Goal: Task Accomplishment & Management: Manage account settings

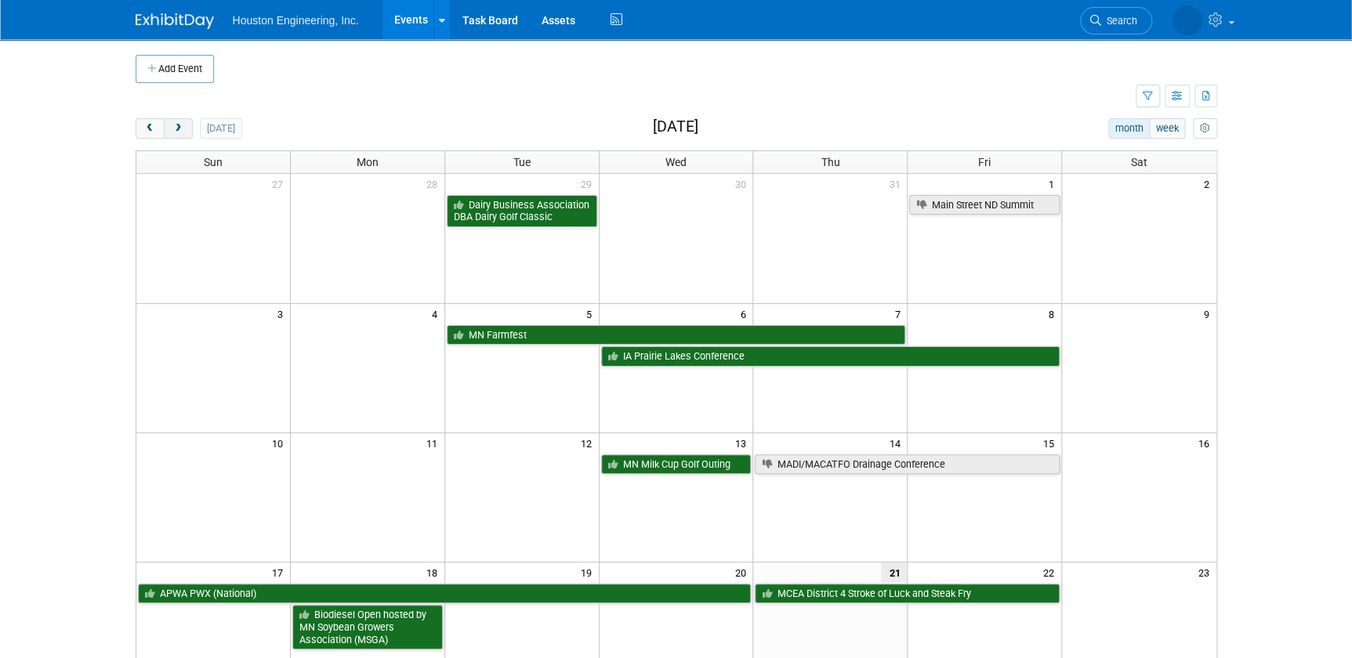
click at [191, 126] on button "next" at bounding box center [178, 128] width 29 height 20
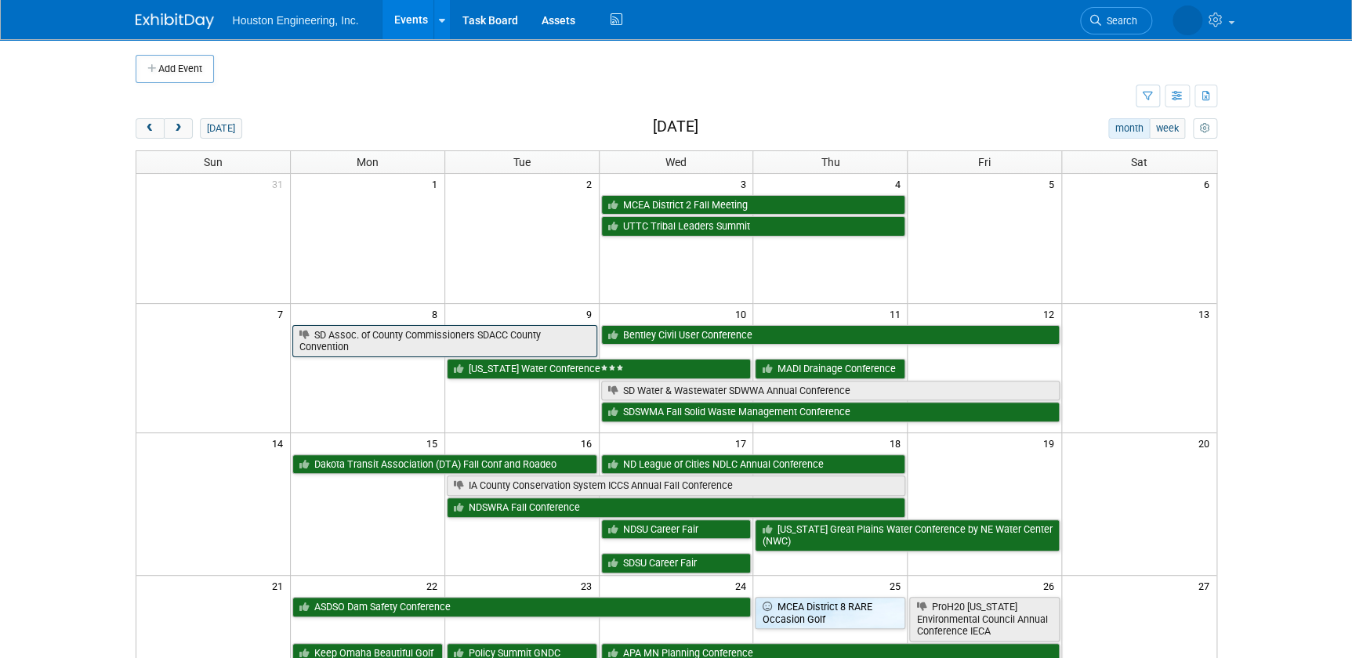
scroll to position [213, 0]
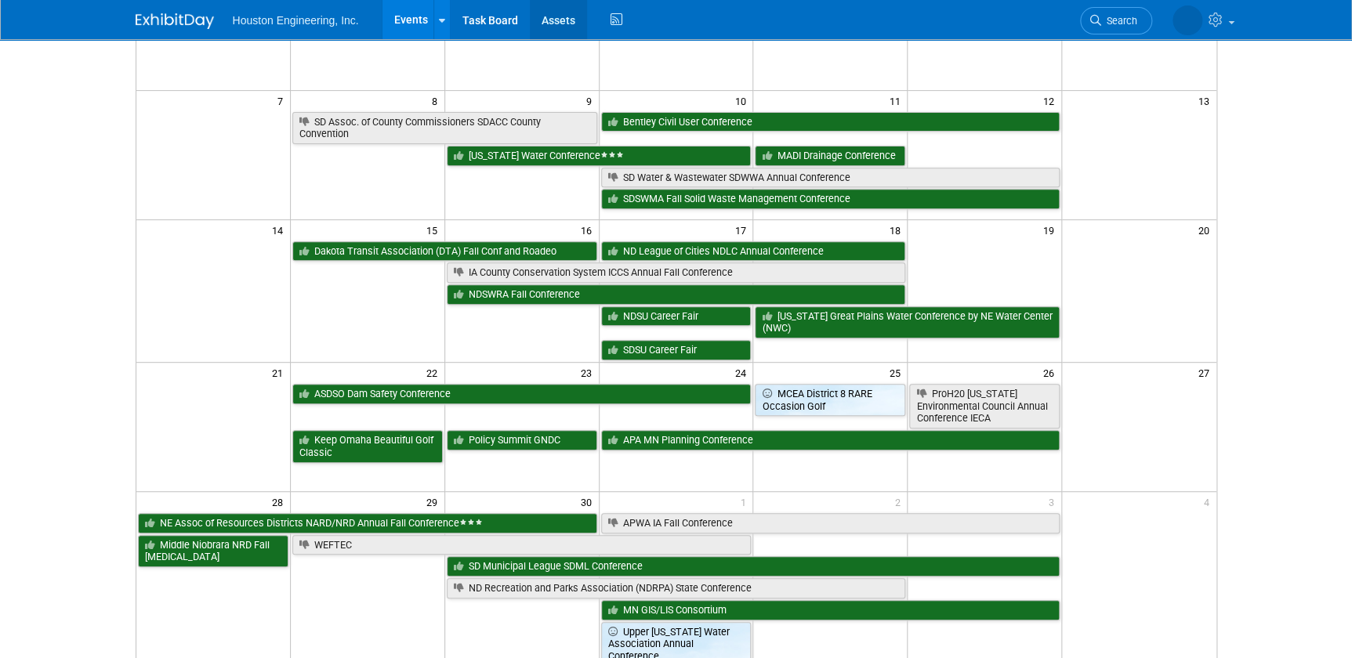
click at [538, 23] on link "Assets" at bounding box center [558, 19] width 57 height 39
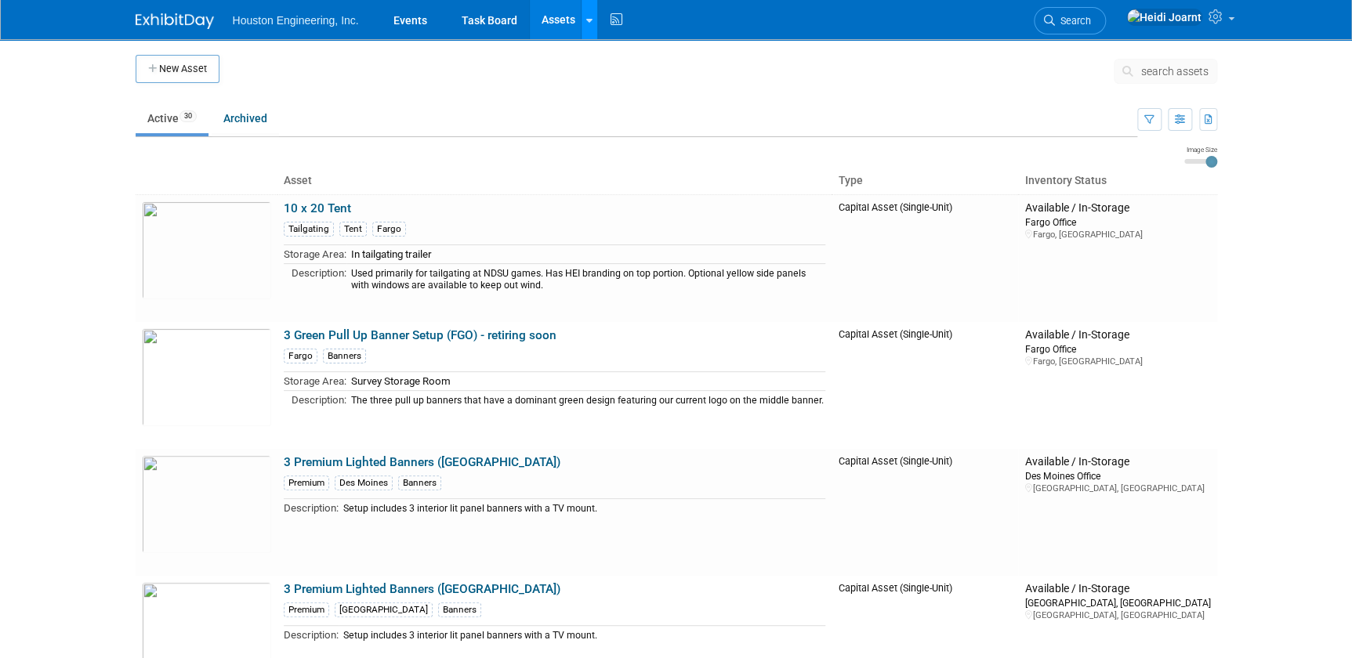
click at [582, 29] on link at bounding box center [589, 19] width 16 height 39
click at [633, 141] on link "Storage Locations" at bounding box center [651, 139] width 139 height 25
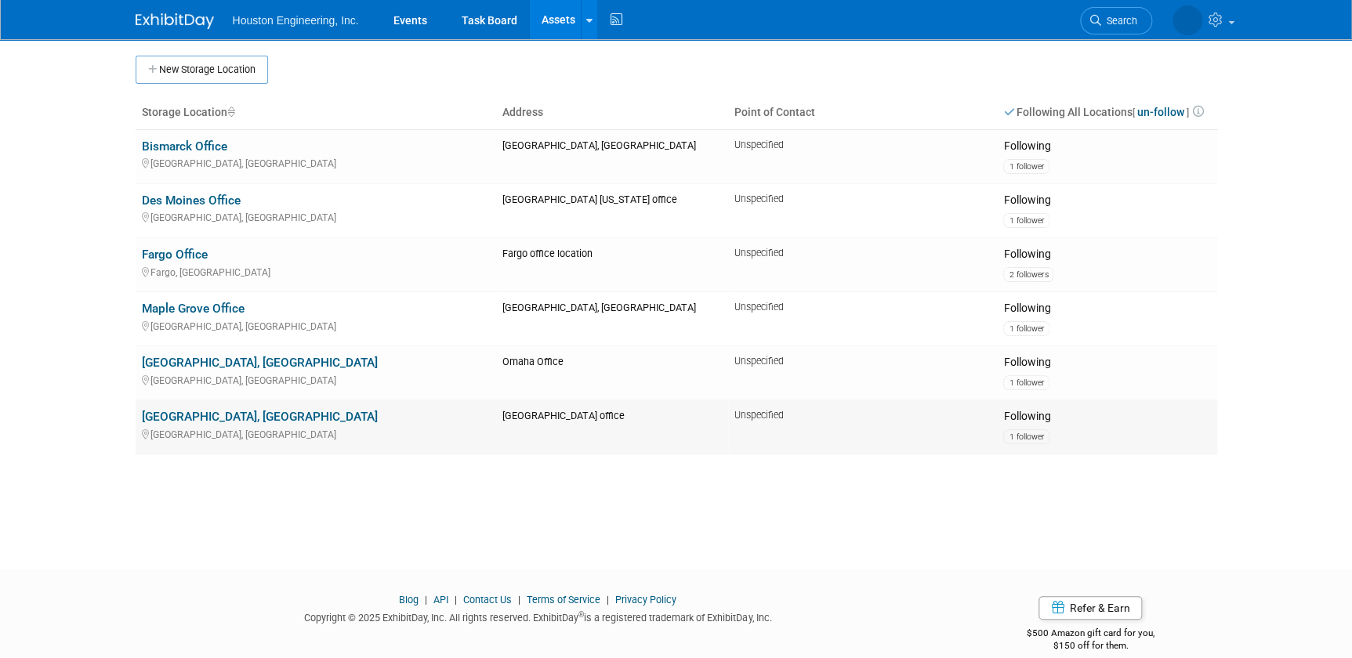
click at [219, 419] on link "[GEOGRAPHIC_DATA], [GEOGRAPHIC_DATA]" at bounding box center [260, 417] width 236 height 14
click at [181, 362] on link "Omaha, NE" at bounding box center [260, 363] width 236 height 14
click at [195, 364] on link "Omaha, NE" at bounding box center [260, 363] width 236 height 14
click at [206, 415] on link "[GEOGRAPHIC_DATA], [GEOGRAPHIC_DATA]" at bounding box center [260, 417] width 236 height 14
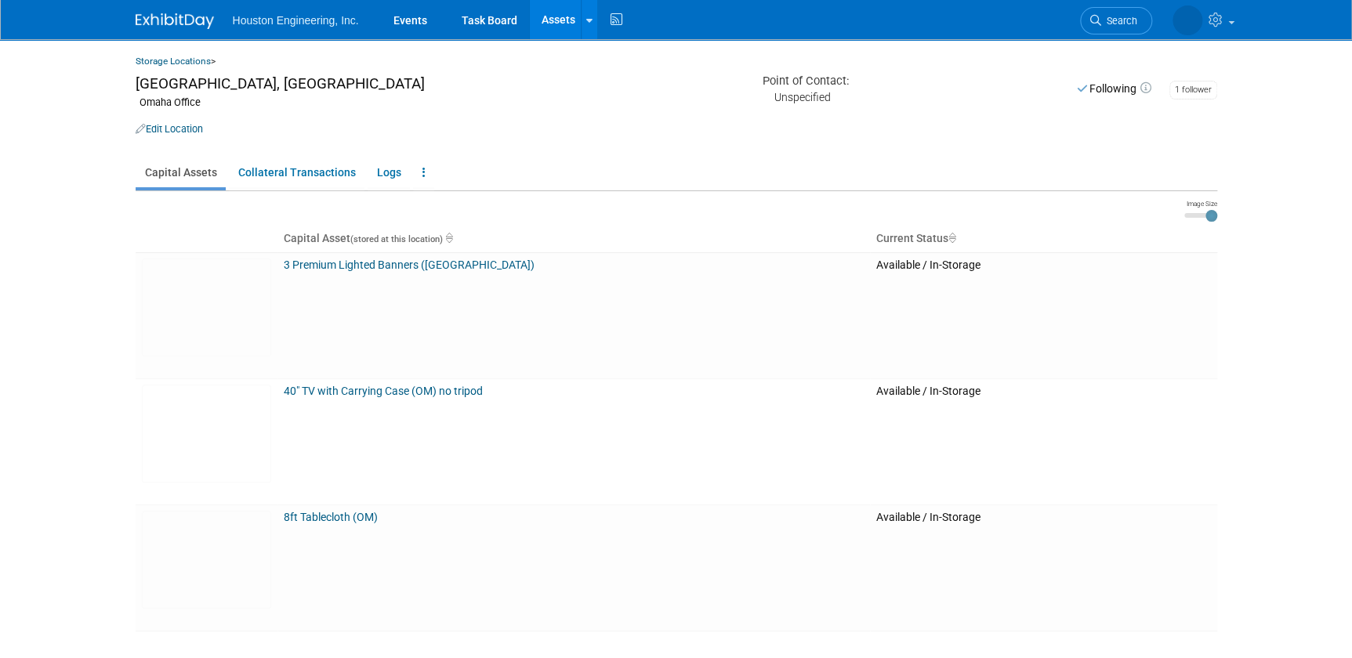
click at [184, 132] on link "Edit Location" at bounding box center [169, 129] width 67 height 12
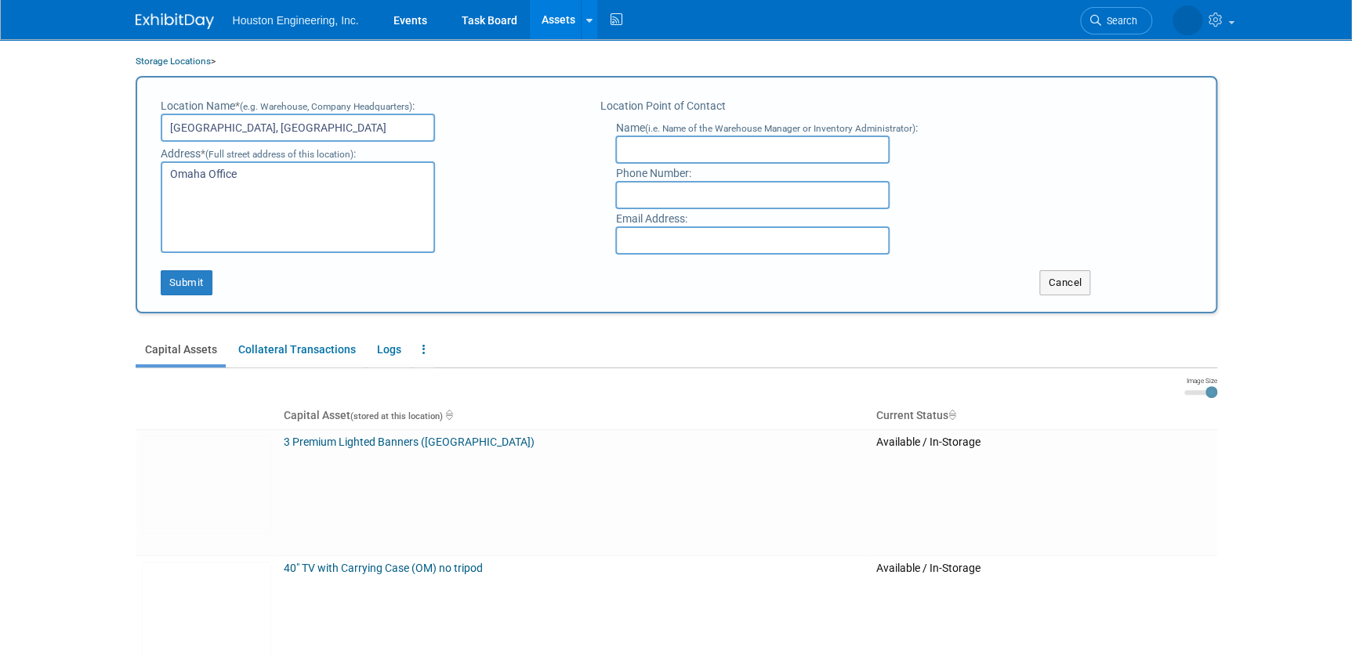
drag, startPoint x: 273, startPoint y: 130, endPoint x: 204, endPoint y: 132, distance: 69.0
click at [204, 132] on input "Omaha, NE" at bounding box center [298, 128] width 274 height 28
type input "Omaha Office"
click at [179, 282] on button "Submit" at bounding box center [187, 282] width 52 height 25
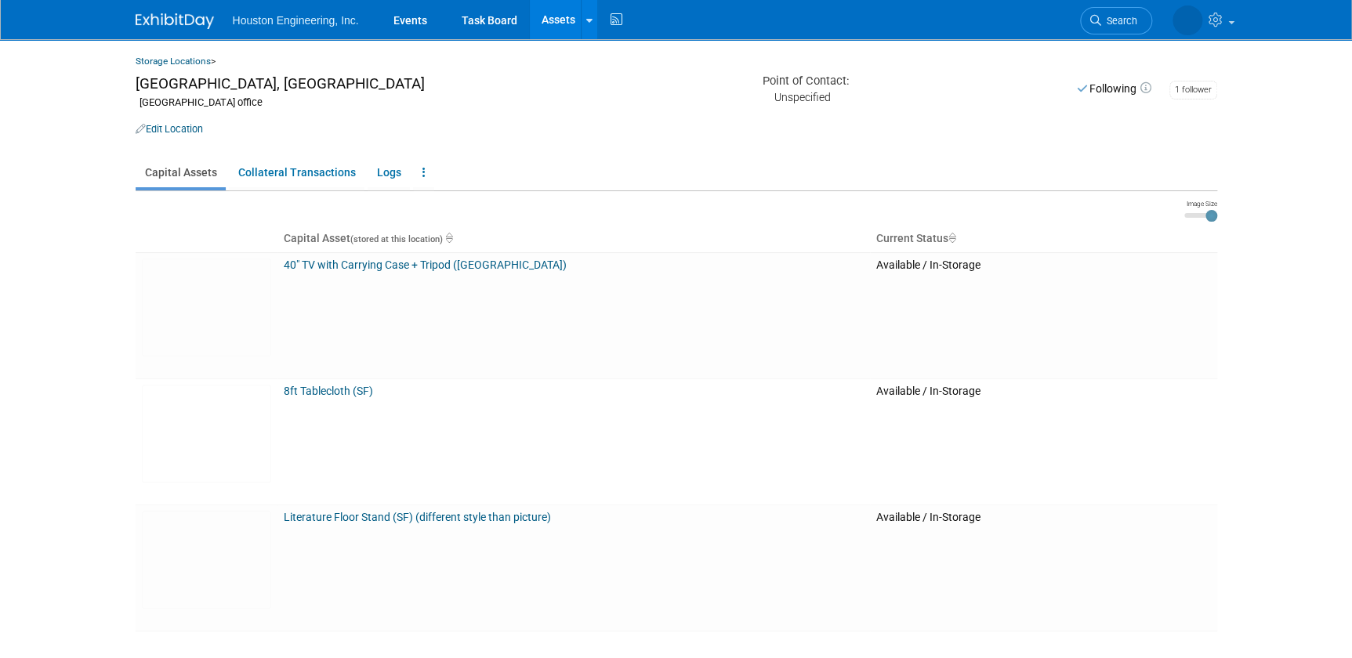
click at [178, 128] on link "Edit Location" at bounding box center [169, 129] width 67 height 12
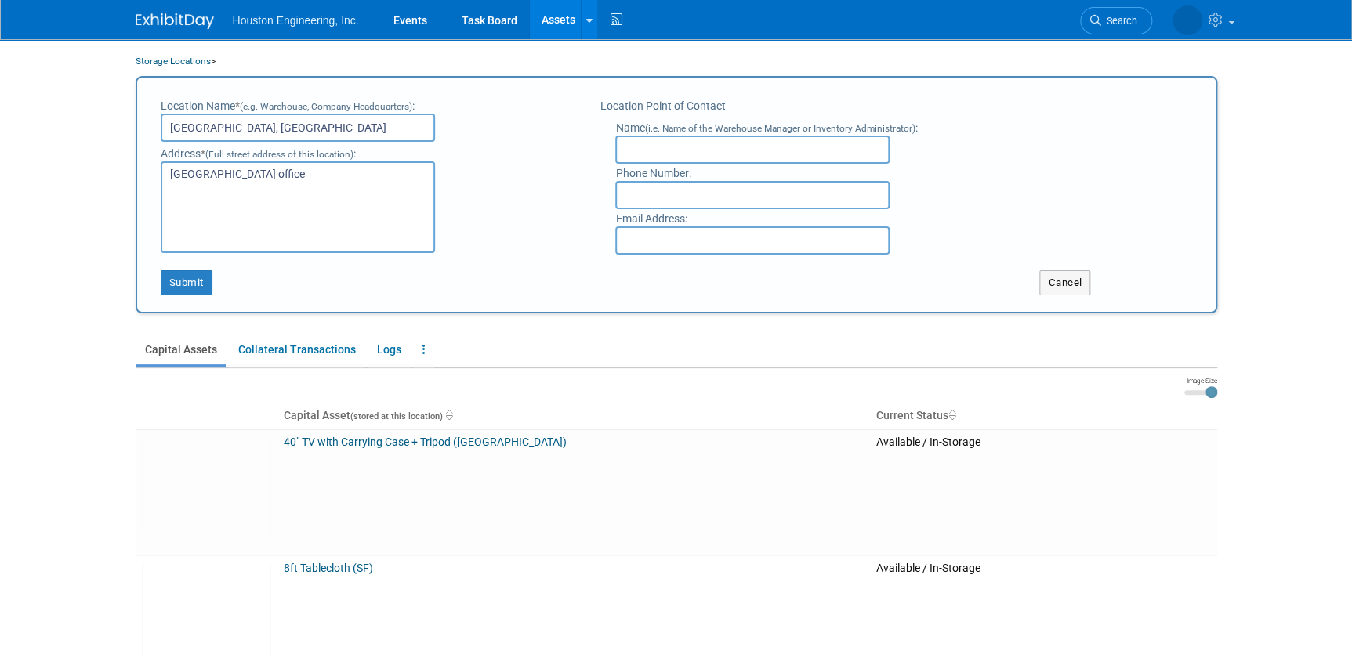
drag, startPoint x: 252, startPoint y: 130, endPoint x: 220, endPoint y: 131, distance: 31.4
click at [220, 131] on input "[GEOGRAPHIC_DATA], [GEOGRAPHIC_DATA]" at bounding box center [298, 128] width 274 height 28
type input "Sioux Falls Office"
click at [185, 276] on button "Submit" at bounding box center [187, 282] width 52 height 25
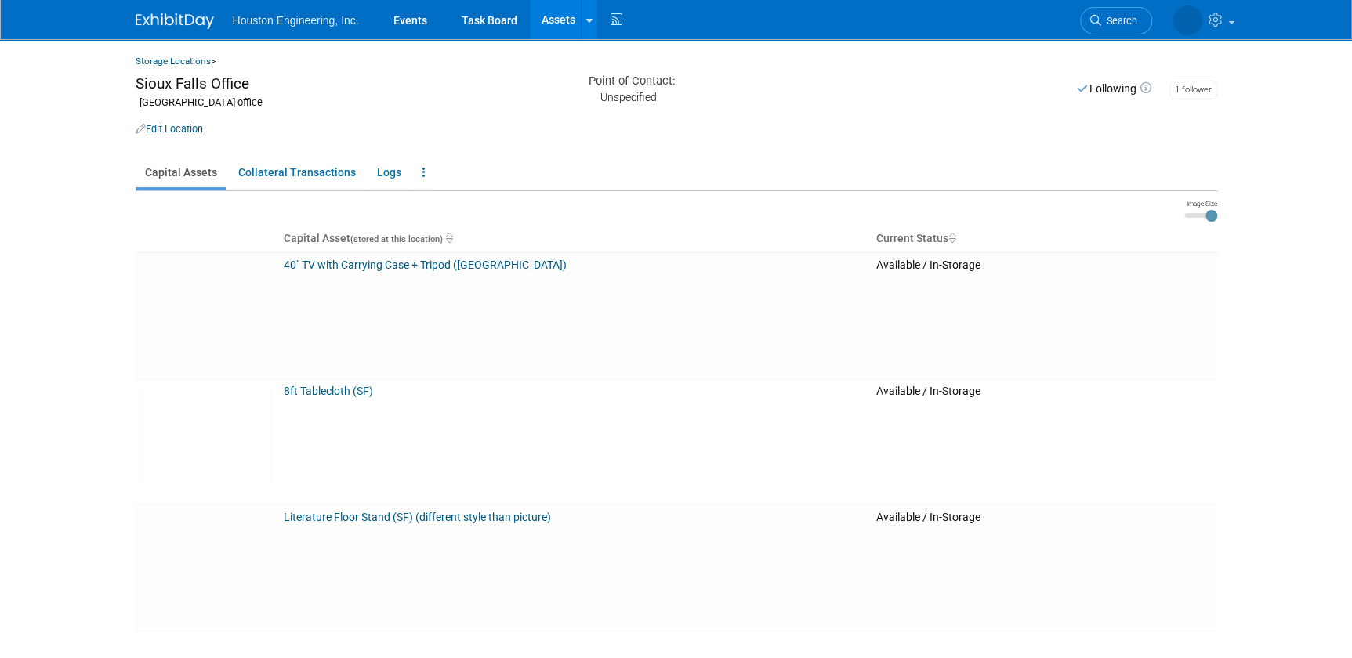
click at [558, 23] on link "Assets" at bounding box center [558, 19] width 57 height 39
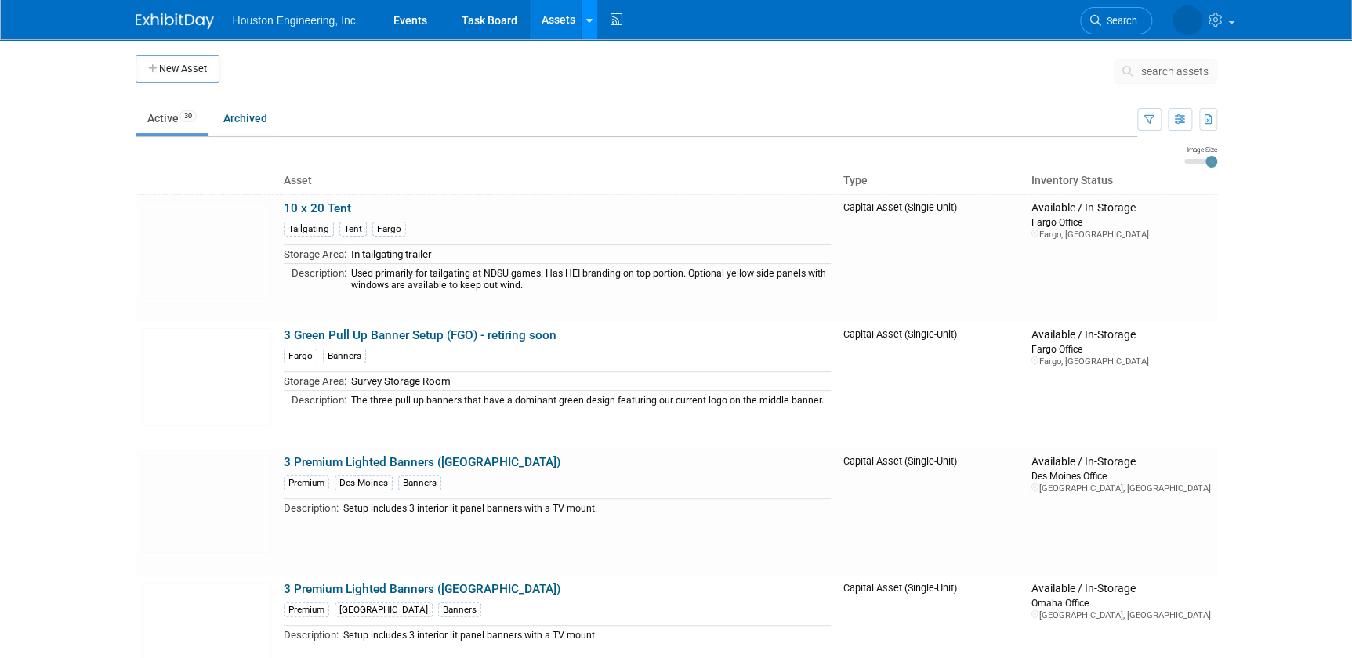
click at [590, 27] on link at bounding box center [589, 19] width 16 height 39
click at [635, 147] on link "Storage Locations" at bounding box center [651, 139] width 139 height 25
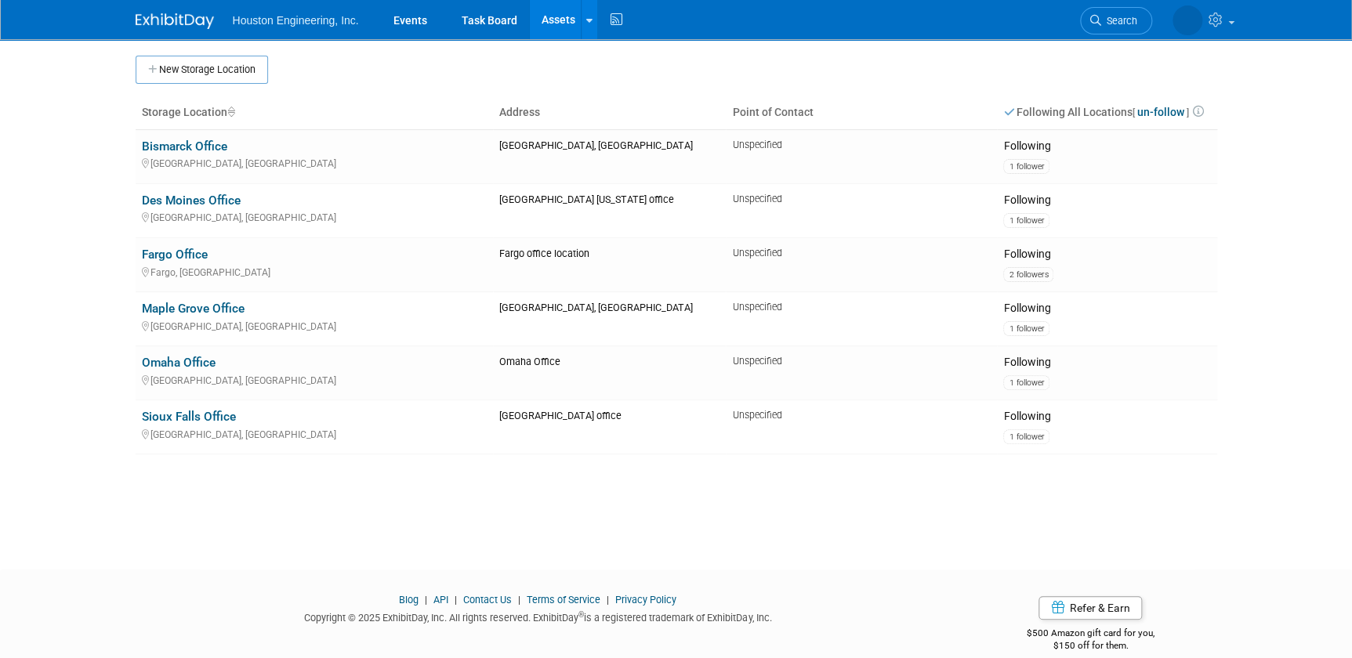
click at [1116, 13] on link "Search" at bounding box center [1116, 20] width 72 height 27
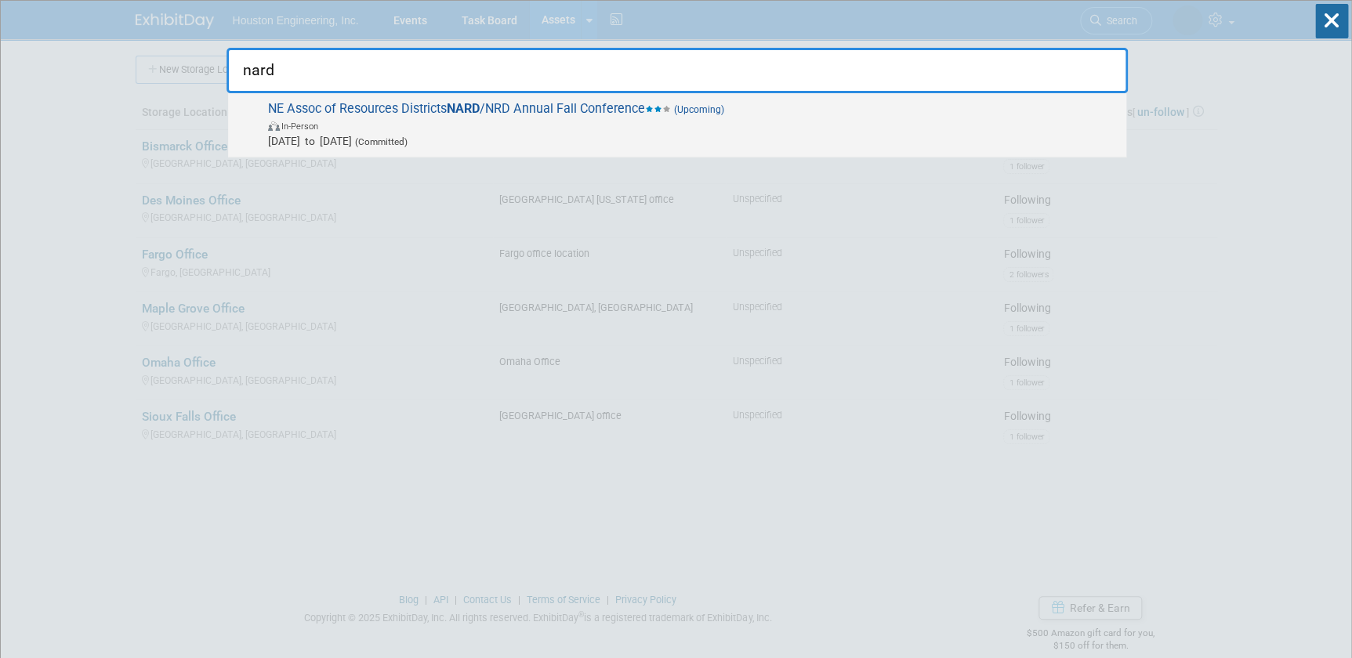
type input "nard"
click at [611, 121] on span "In-Person" at bounding box center [693, 126] width 850 height 16
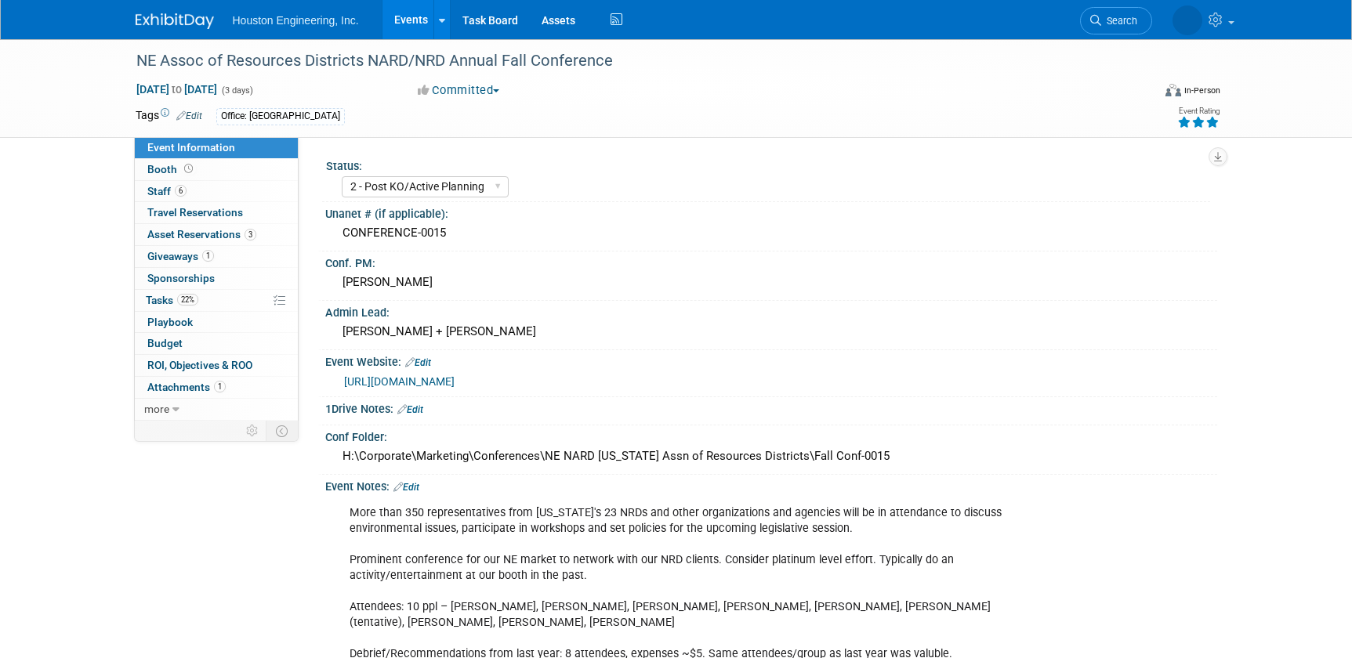
select select "2 - Post KO/Active Planning"
select select "Pending"
select select "Water Resources"
